Goal: Task Accomplishment & Management: Manage account settings

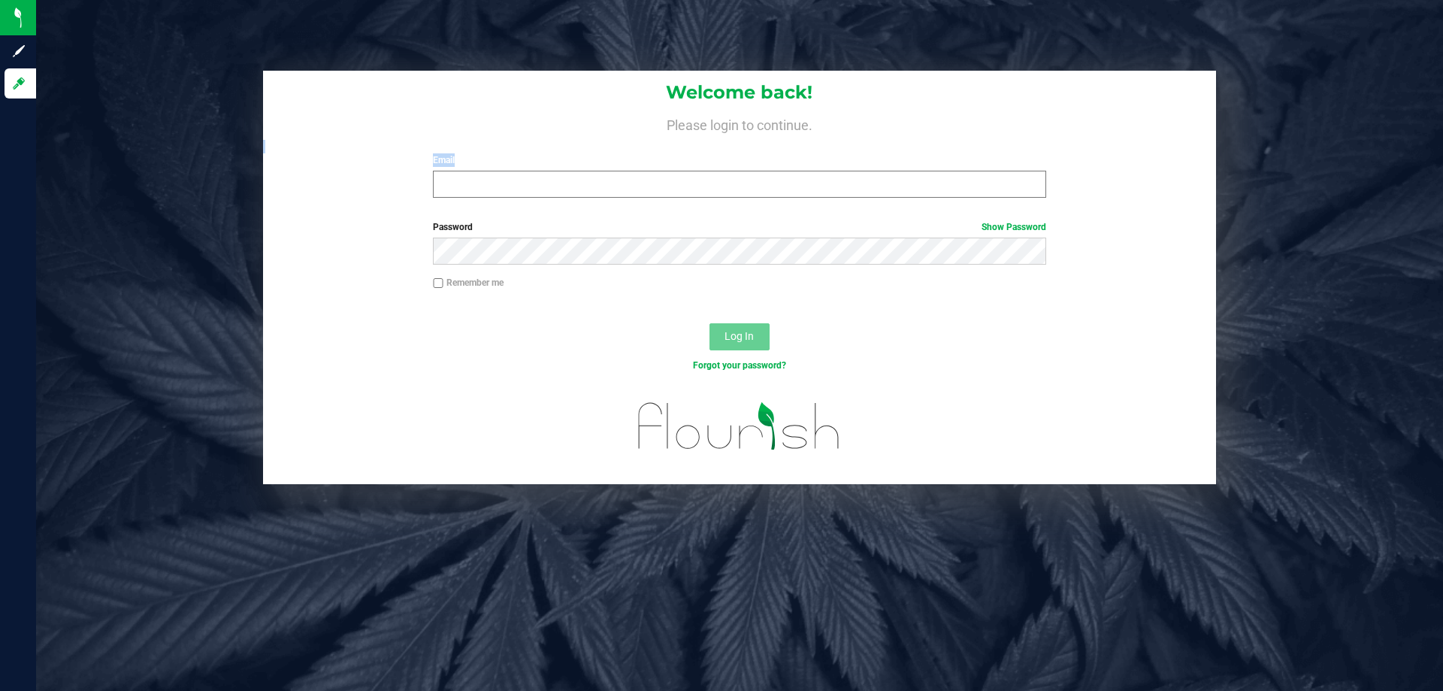
drag, startPoint x: 524, startPoint y: 202, endPoint x: 526, endPoint y: 187, distance: 15.1
click at [526, 187] on div "Welcome back! Please login to continue. Email Required Please format your email…" at bounding box center [739, 140] width 953 height 139
click at [523, 186] on input "Email" at bounding box center [739, 184] width 613 height 27
type input "[EMAIL_ADDRESS][DOMAIN_NAME]"
click at [755, 362] on link "Forgot your password?" at bounding box center [739, 365] width 93 height 11
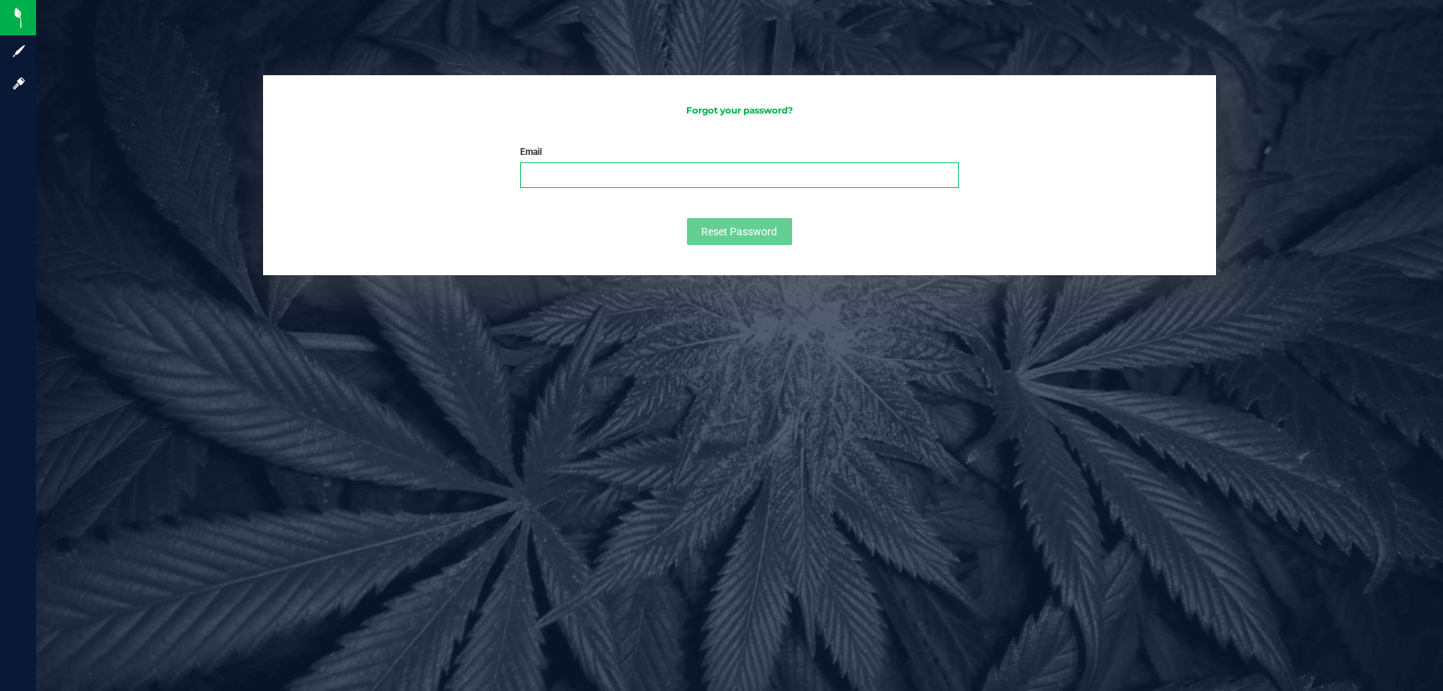
click at [564, 176] on input "Email" at bounding box center [739, 175] width 439 height 26
type input "[EMAIL_ADDRESS][DOMAIN_NAME]"
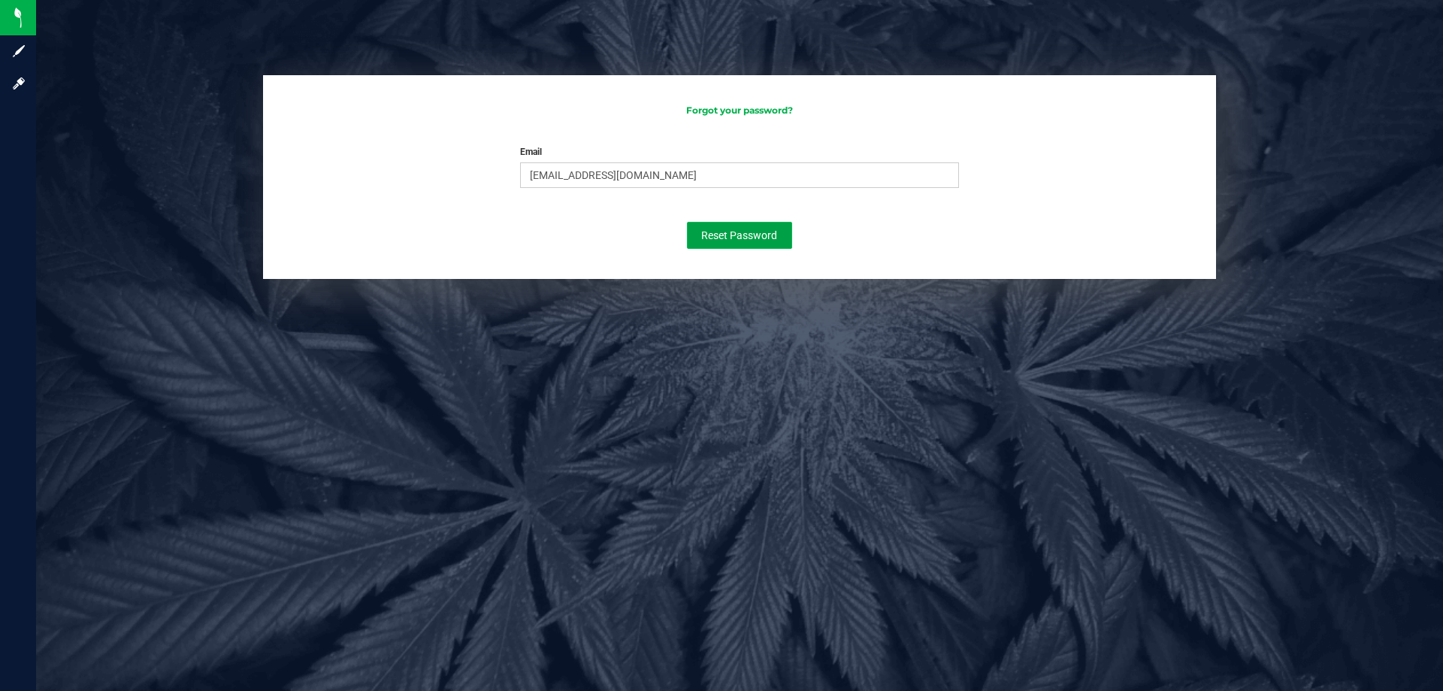
click at [744, 232] on span "Reset Password" at bounding box center [739, 235] width 76 height 12
